Goal: Find contact information: Find contact information

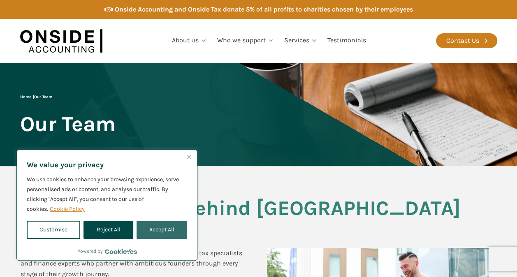
click at [160, 224] on button "Accept All" at bounding box center [161, 230] width 51 height 18
checkbox input "true"
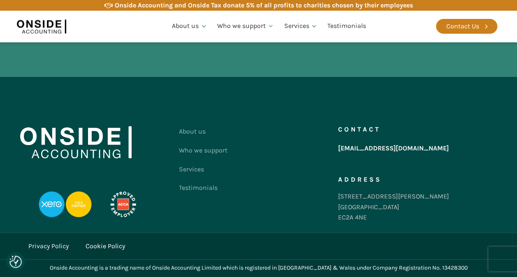
scroll to position [2490, 0]
click at [455, 34] on div "Contact Us" at bounding box center [466, 27] width 61 height 32
click at [453, 28] on div "Contact Us" at bounding box center [462, 26] width 33 height 11
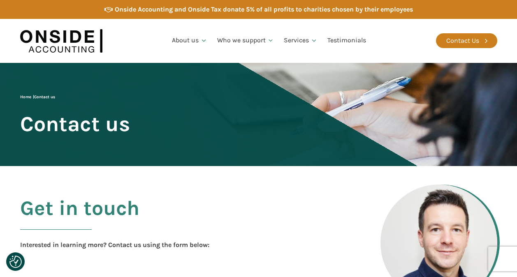
checkbox input "true"
click at [458, 39] on div "Contact Us" at bounding box center [462, 40] width 33 height 11
click at [89, 48] on img at bounding box center [61, 41] width 82 height 32
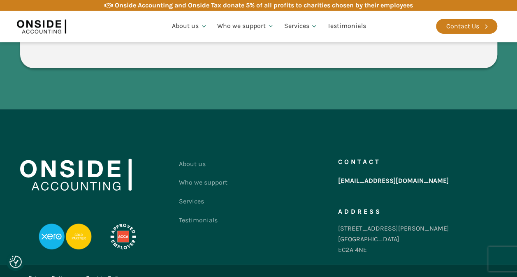
scroll to position [1660, 0]
